Goal: Transaction & Acquisition: Purchase product/service

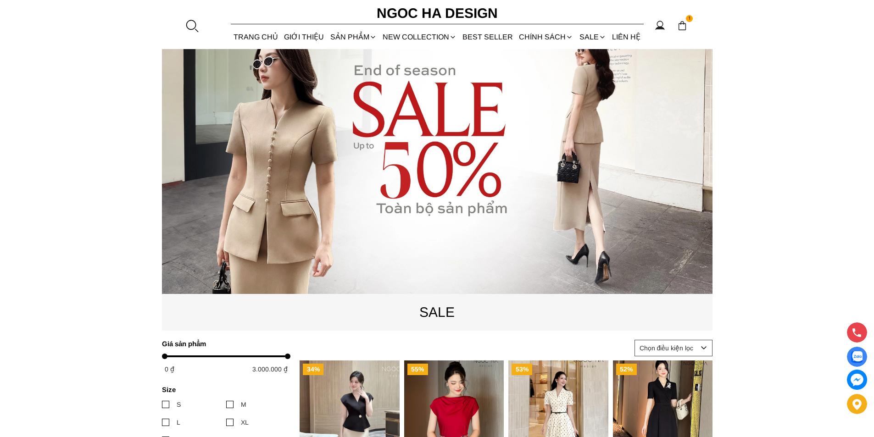
scroll to position [378, 0]
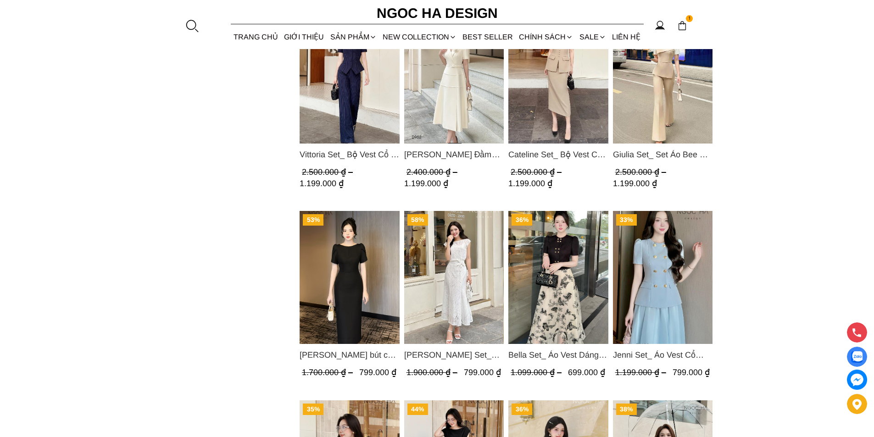
scroll to position [149, 0]
